Goal: Check status: Check status

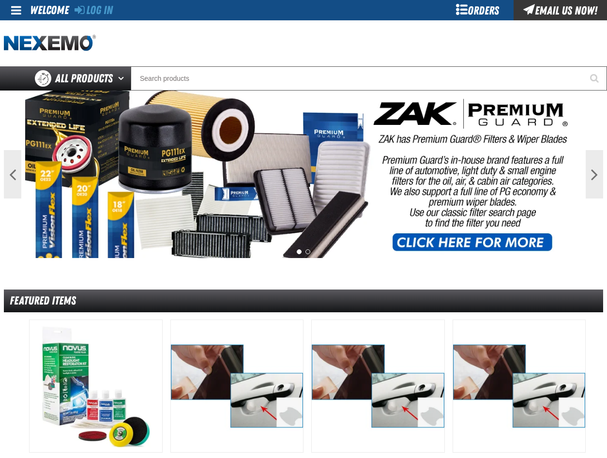
click at [472, 13] on div "Orders" at bounding box center [477, 10] width 73 height 20
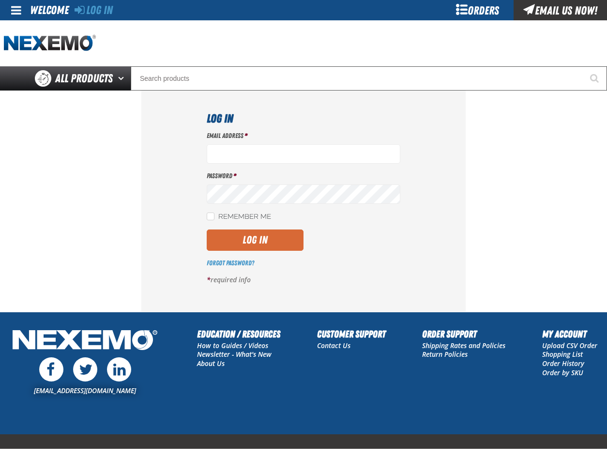
type input "[EMAIL_ADDRESS][DOMAIN_NAME]"
click at [226, 241] on button "Log In" at bounding box center [255, 240] width 97 height 21
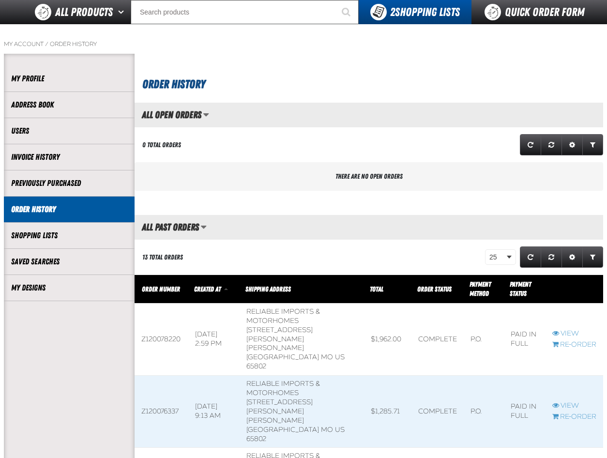
scroll to position [97, 0]
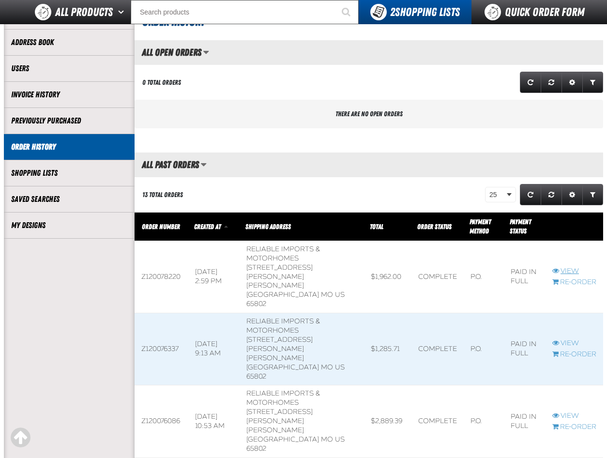
click at [562, 267] on link "View" at bounding box center [575, 271] width 44 height 9
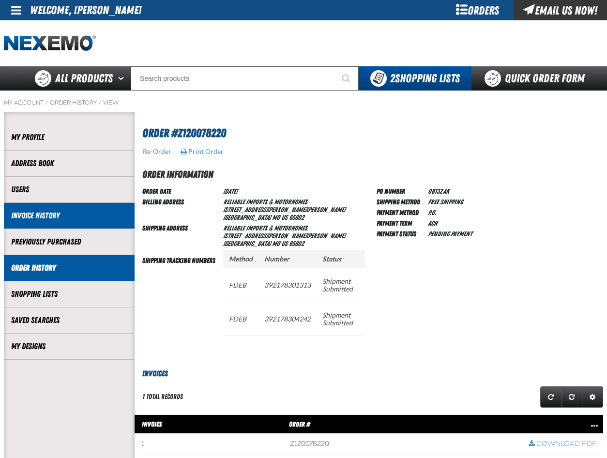
click at [31, 219] on link "Invoice History" at bounding box center [69, 215] width 116 height 11
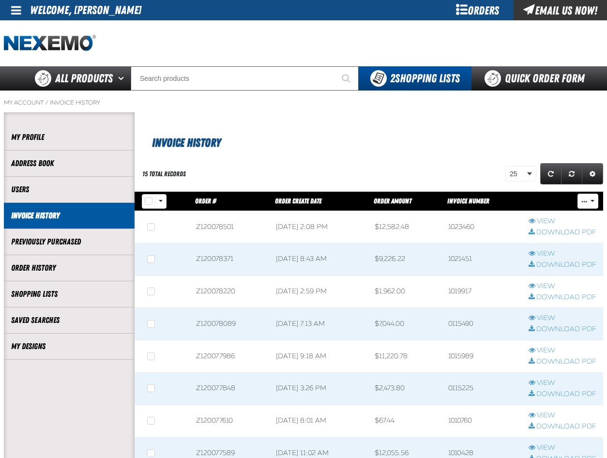
scroll to position [0, 0]
click at [548, 287] on link "View" at bounding box center [563, 286] width 68 height 9
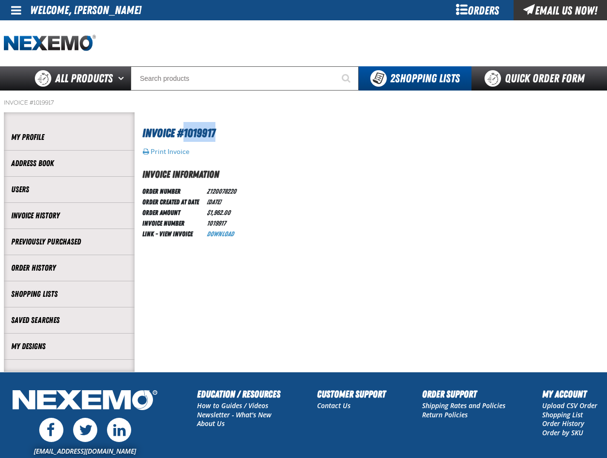
drag, startPoint x: 182, startPoint y: 131, endPoint x: 219, endPoint y: 136, distance: 37.6
click at [219, 136] on h1 "Invoice #1019917" at bounding box center [370, 132] width 456 height 20
drag, startPoint x: 219, startPoint y: 136, endPoint x: 206, endPoint y: 130, distance: 14.3
copy span "1019917"
